Goal: Find specific page/section: Find specific page/section

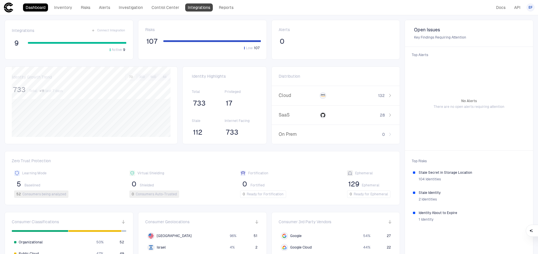
click at [192, 9] on link "Integrations" at bounding box center [199, 7] width 28 height 8
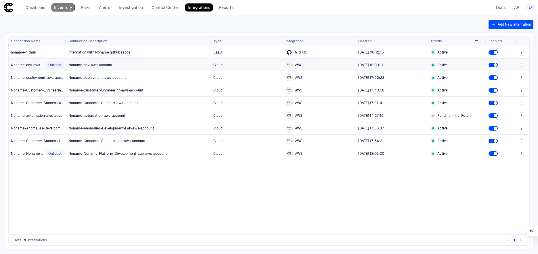
click at [70, 7] on link "Inventory" at bounding box center [62, 7] width 23 height 8
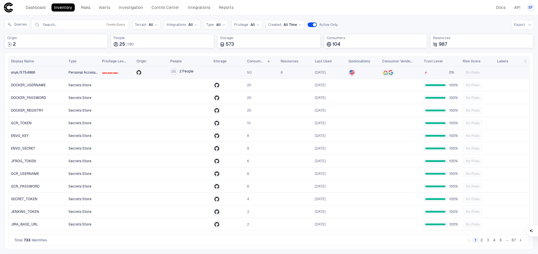
click at [179, 73] on span "2 People" at bounding box center [186, 71] width 14 height 5
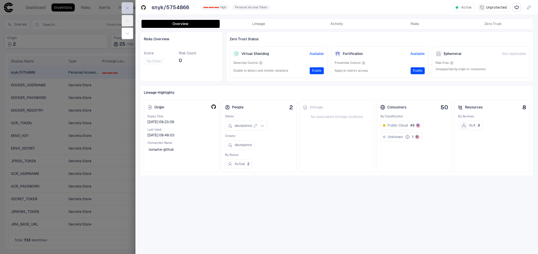
click at [125, 6] on icon "button" at bounding box center [127, 8] width 5 height 5
